Goal: Navigation & Orientation: Find specific page/section

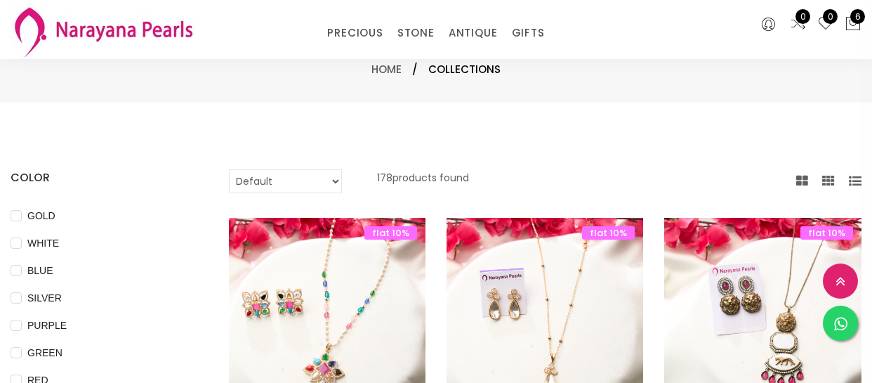
select select "INR"
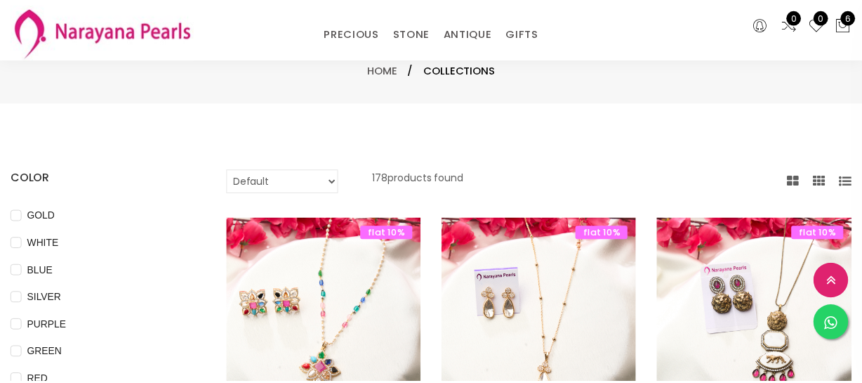
scroll to position [1021, 0]
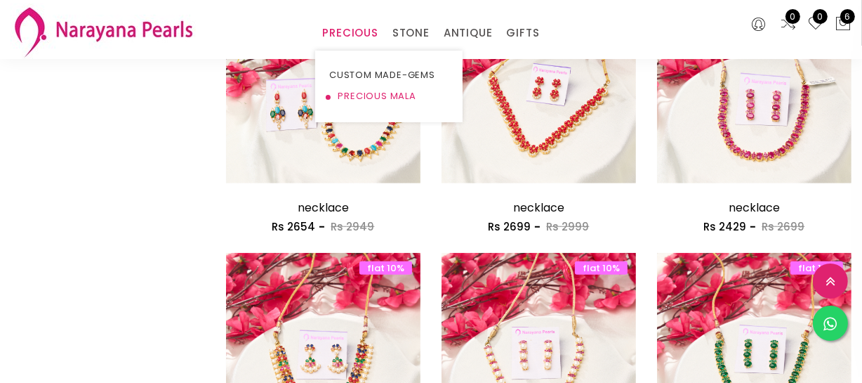
click at [383, 93] on link "PRECIOUS MALA" at bounding box center [388, 96] width 119 height 21
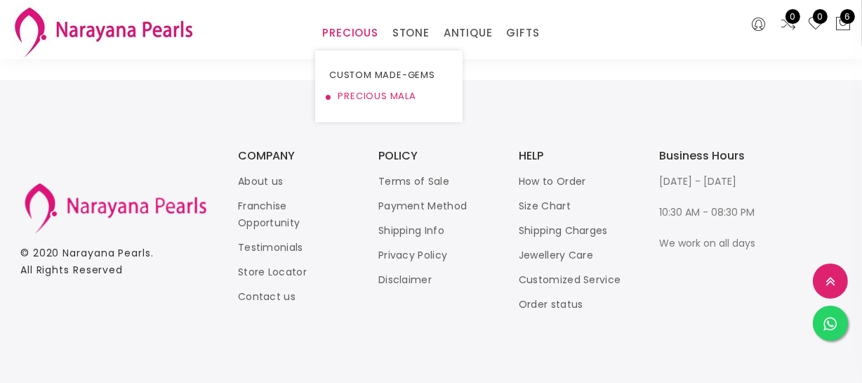
scroll to position [1021, 0]
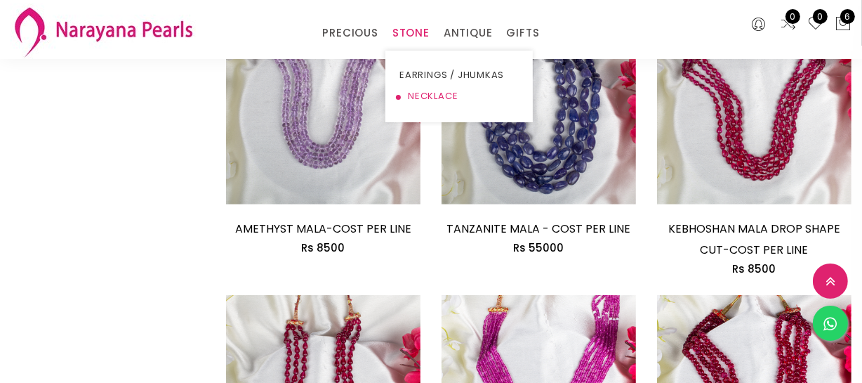
click at [435, 94] on link "NECKLACE" at bounding box center [459, 96] width 119 height 21
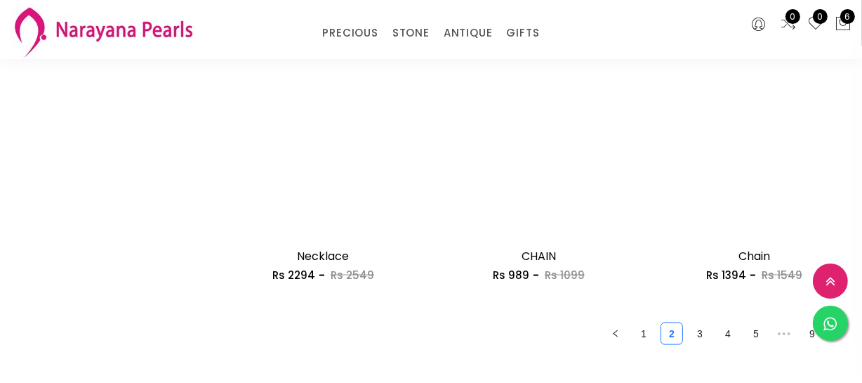
scroll to position [1915, 0]
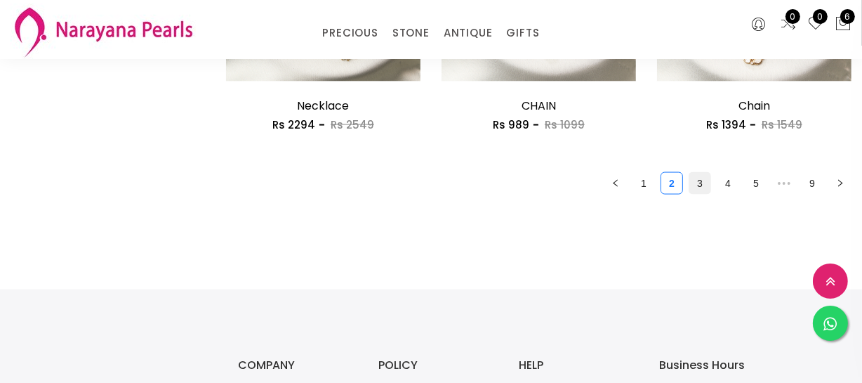
click at [695, 183] on link "3" at bounding box center [700, 183] width 21 height 21
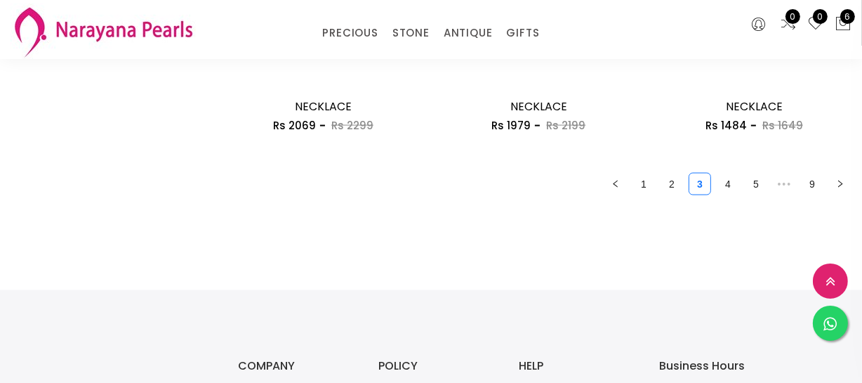
scroll to position [1979, 0]
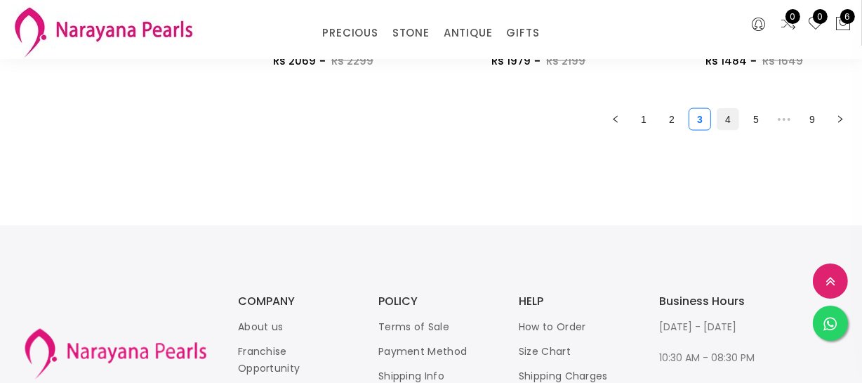
click at [729, 113] on link "4" at bounding box center [728, 119] width 21 height 21
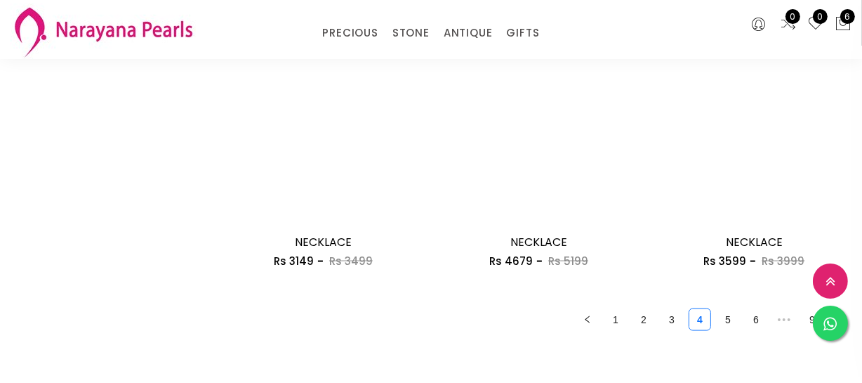
scroll to position [1787, 0]
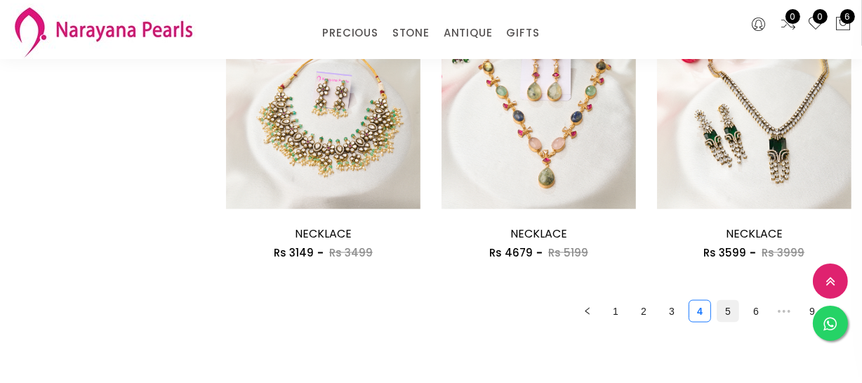
click at [730, 308] on link "5" at bounding box center [728, 311] width 21 height 21
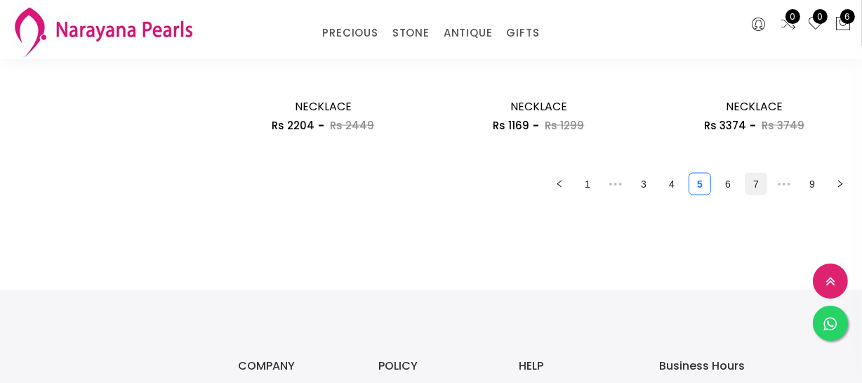
scroll to position [1915, 0]
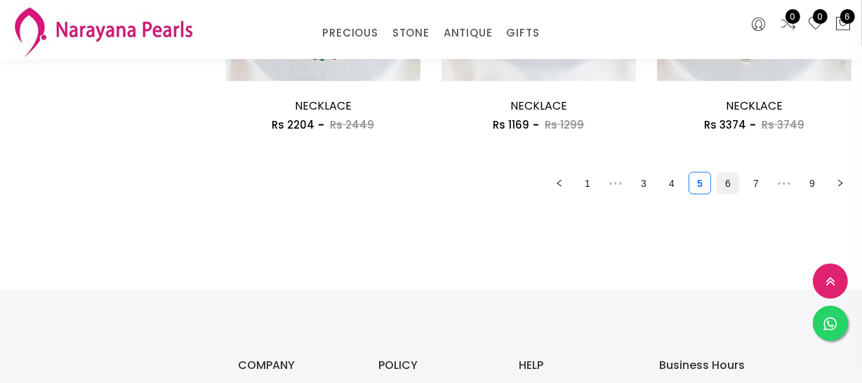
click at [723, 176] on link "6" at bounding box center [728, 183] width 21 height 21
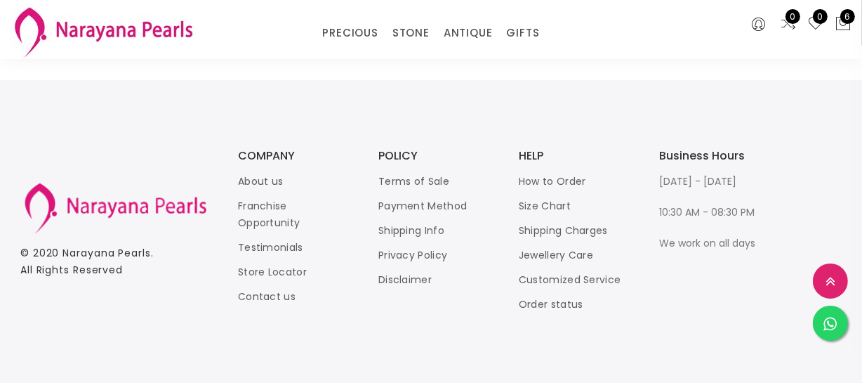
scroll to position [1915, 0]
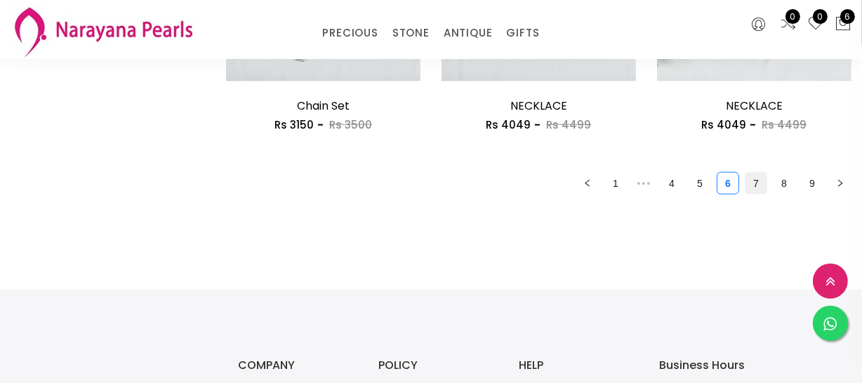
click at [762, 185] on link "7" at bounding box center [756, 183] width 21 height 21
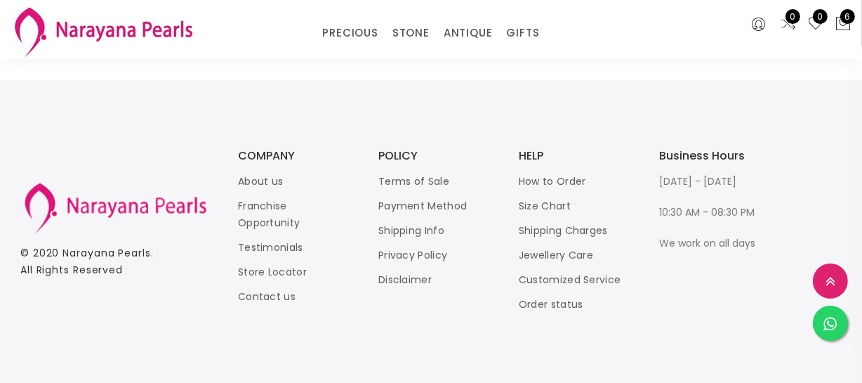
scroll to position [1787, 0]
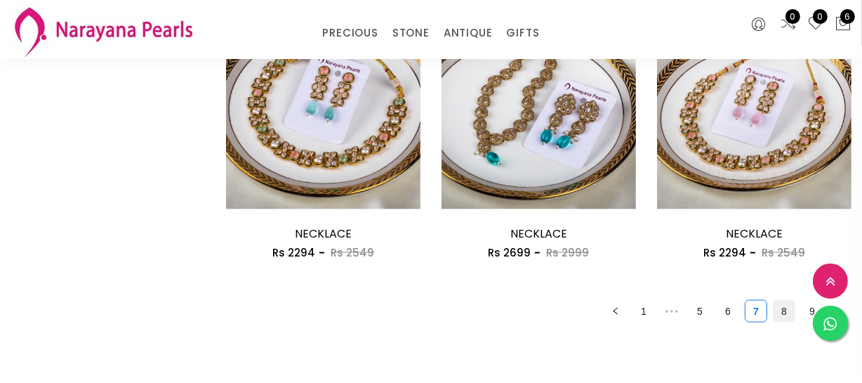
click at [787, 311] on link "8" at bounding box center [784, 311] width 21 height 21
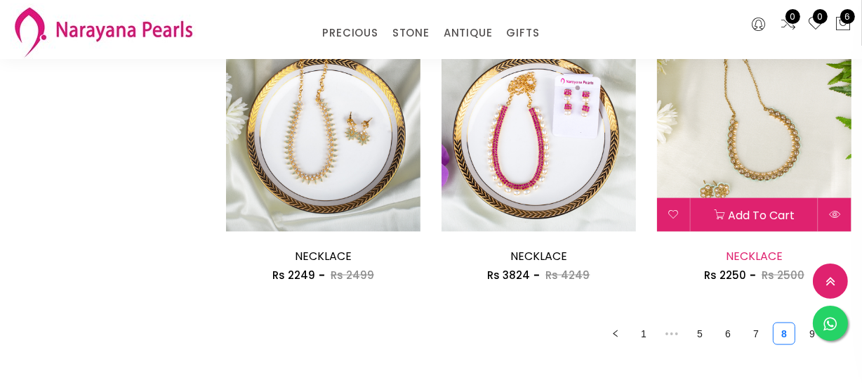
scroll to position [1787, 0]
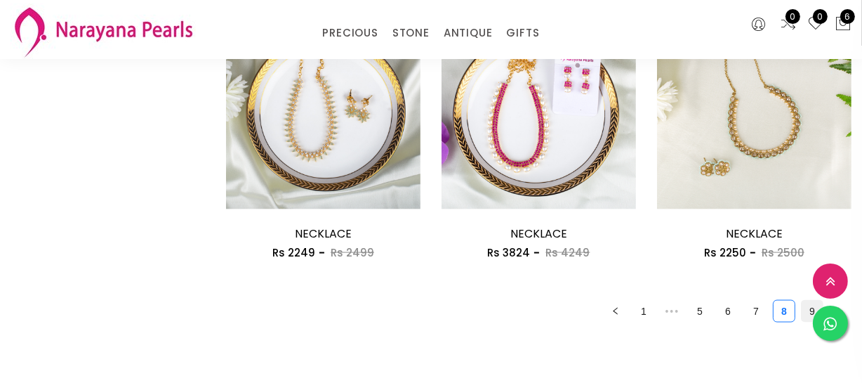
click at [809, 310] on link "9" at bounding box center [812, 311] width 21 height 21
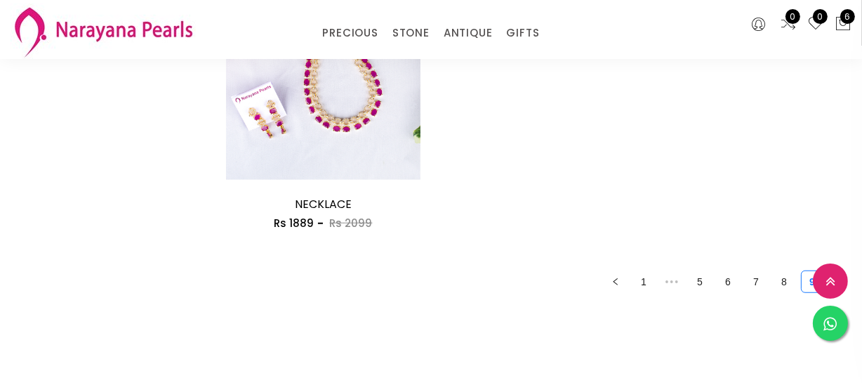
scroll to position [1149, 0]
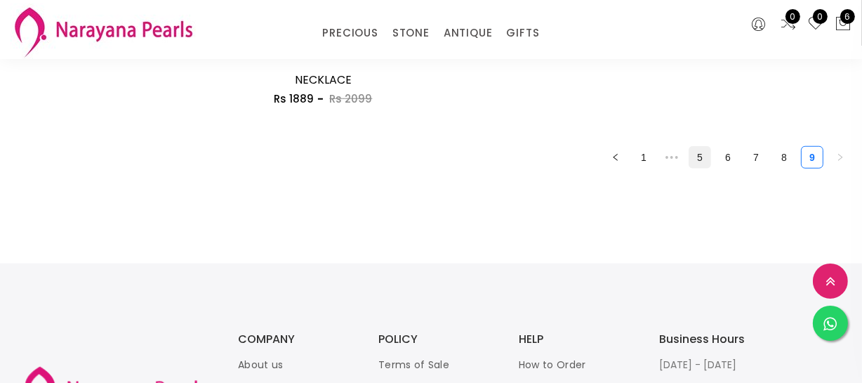
click at [700, 159] on link "5" at bounding box center [700, 157] width 21 height 21
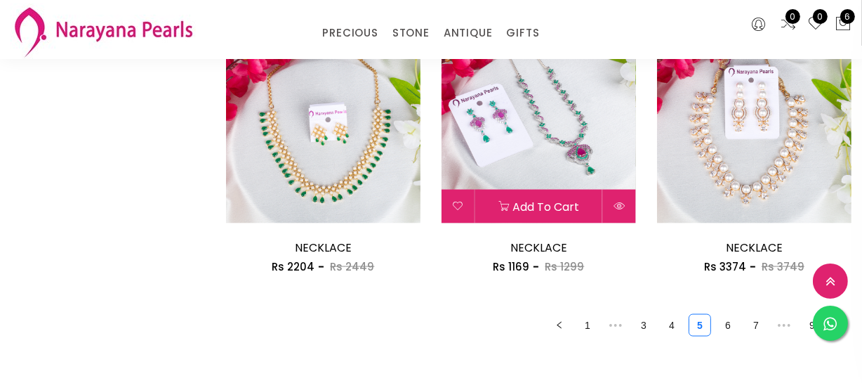
scroll to position [1915, 0]
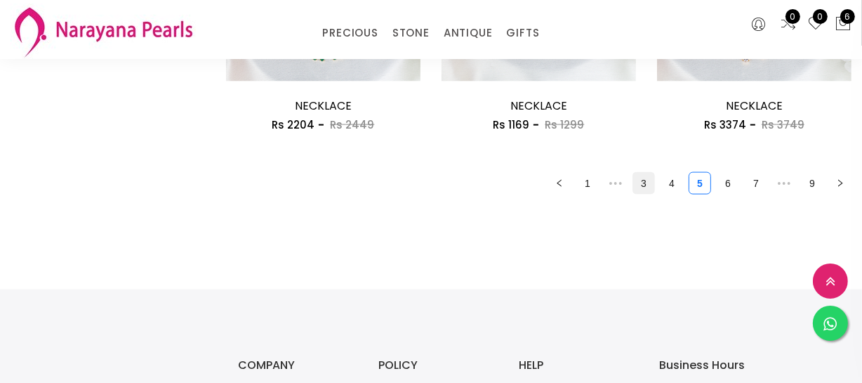
click at [643, 189] on link "3" at bounding box center [643, 183] width 21 height 21
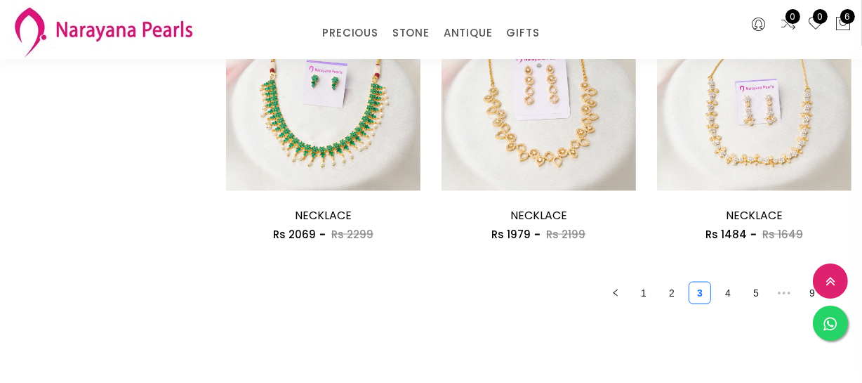
scroll to position [1915, 0]
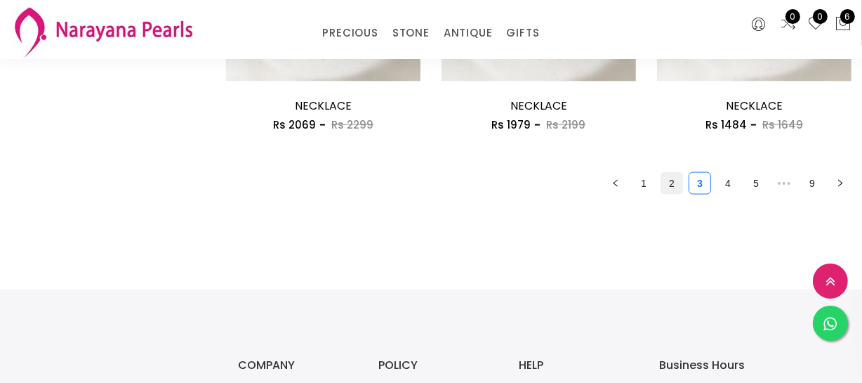
click at [666, 183] on link "2" at bounding box center [672, 183] width 21 height 21
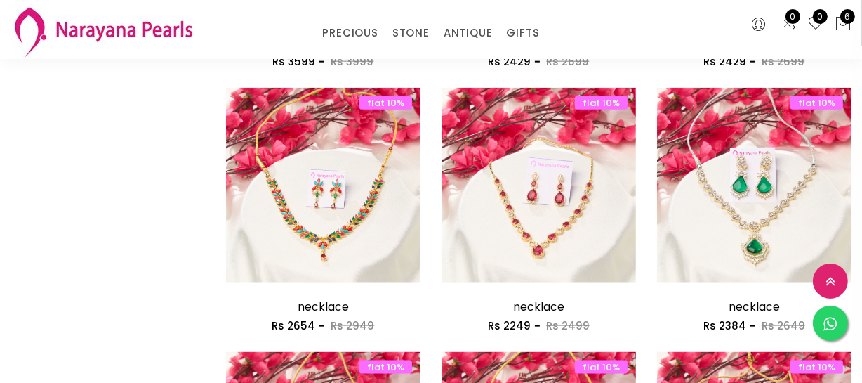
scroll to position [1596, 0]
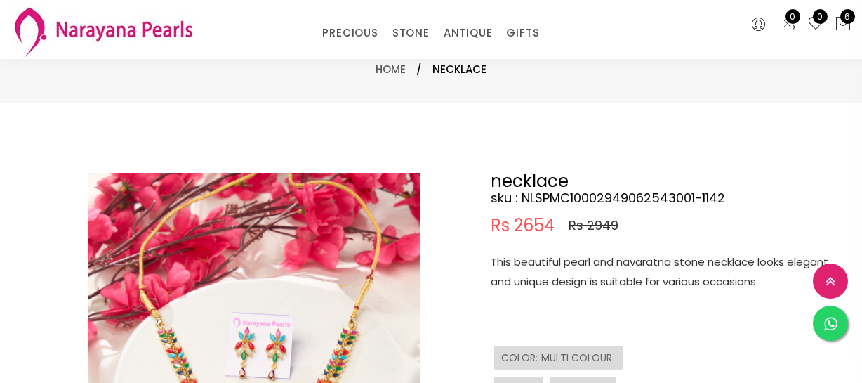
select select "INR"
